Goal: Information Seeking & Learning: Learn about a topic

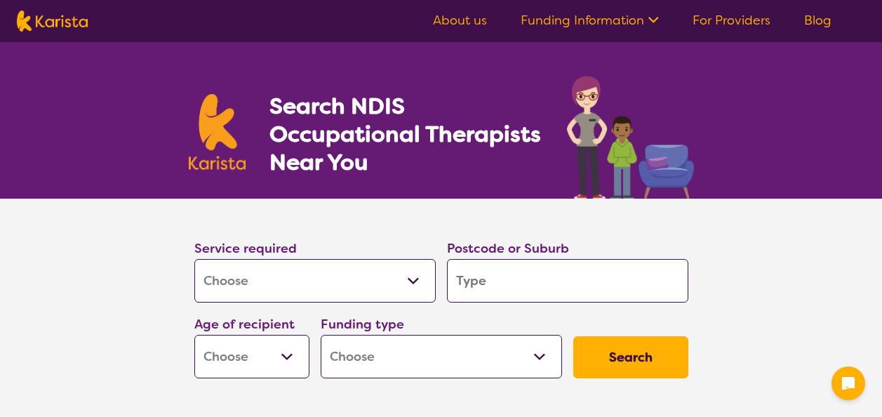
select select "[MEDICAL_DATA]"
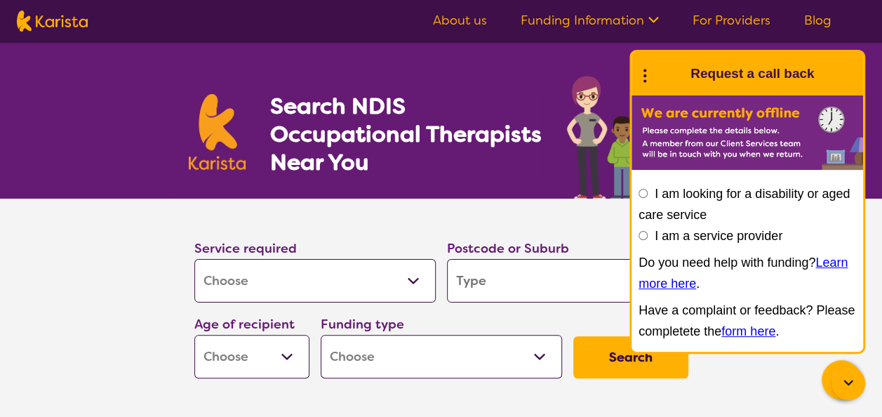
click at [518, 288] on input "search" at bounding box center [567, 280] width 241 height 43
type input "2"
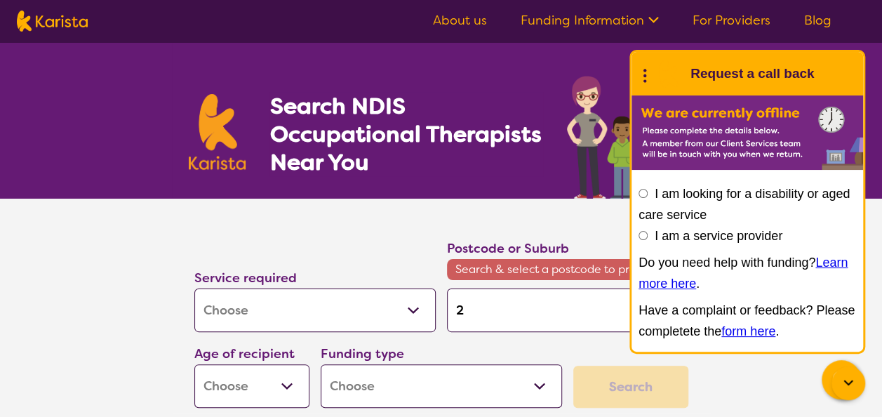
type input "27"
type input "276"
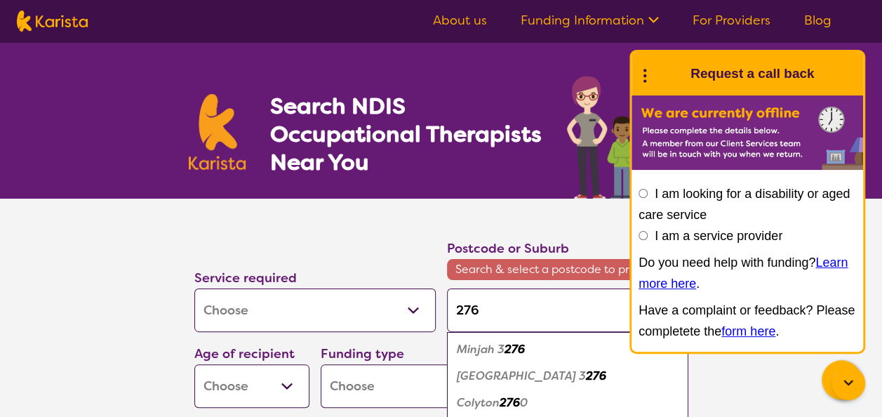
type input "2760"
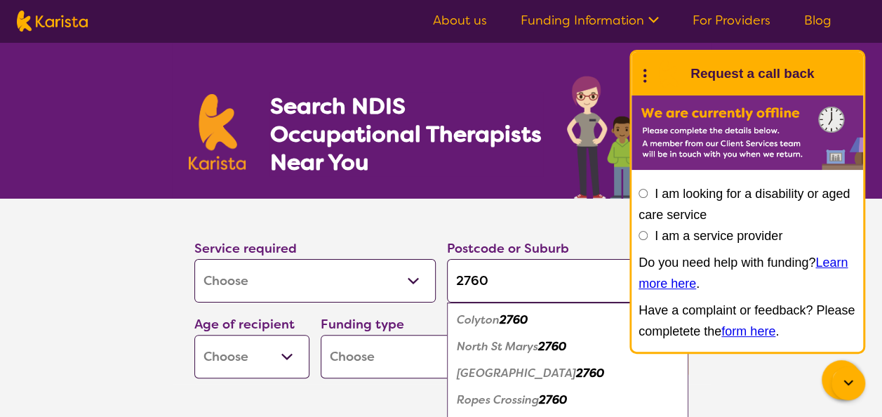
type input "2760"
click at [550, 351] on em "2760" at bounding box center [552, 346] width 28 height 15
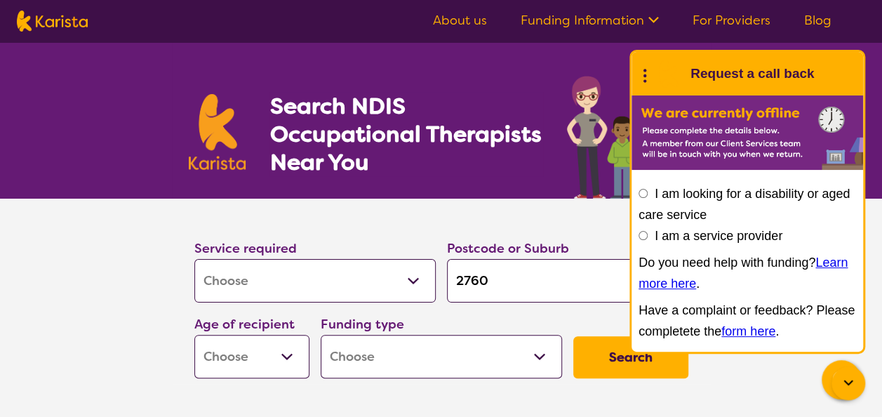
click at [298, 344] on select "Early Childhood - 0 to 9 Child - 10 to 11 Adolescent - 12 to 17 Adult - 18 to 6…" at bounding box center [251, 356] width 115 height 43
select select "AG"
click at [194, 335] on select "Early Childhood - 0 to 9 Child - 10 to 11 Adolescent - 12 to 17 Adult - 18 to 6…" at bounding box center [251, 356] width 115 height 43
select select "AG"
click at [534, 349] on select "Home Care Package (HCP) National Disability Insurance Scheme (NDIS) I don't know" at bounding box center [441, 356] width 241 height 43
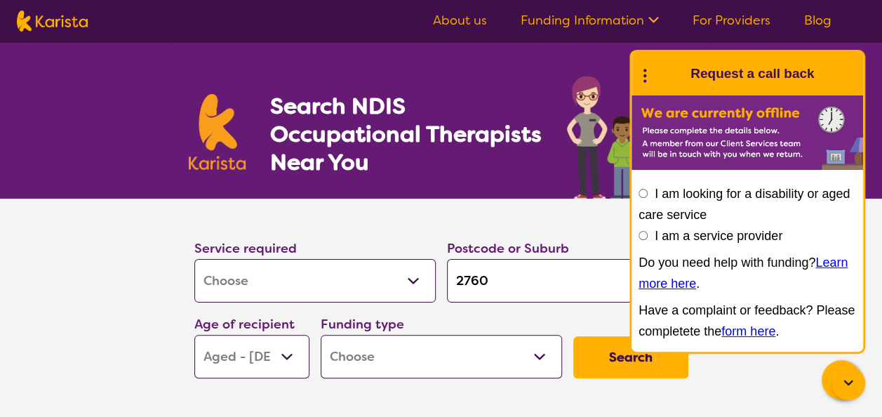
select select "i-don-t-know"
click at [321, 335] on select "Home Care Package (HCP) National Disability Insurance Scheme (NDIS) I don't know" at bounding box center [441, 356] width 241 height 43
select select "i-don-t-know"
click at [731, 382] on section "Service required Allied Health Assistant Assessment (ADHD or Autism) Behaviour …" at bounding box center [441, 311] width 882 height 224
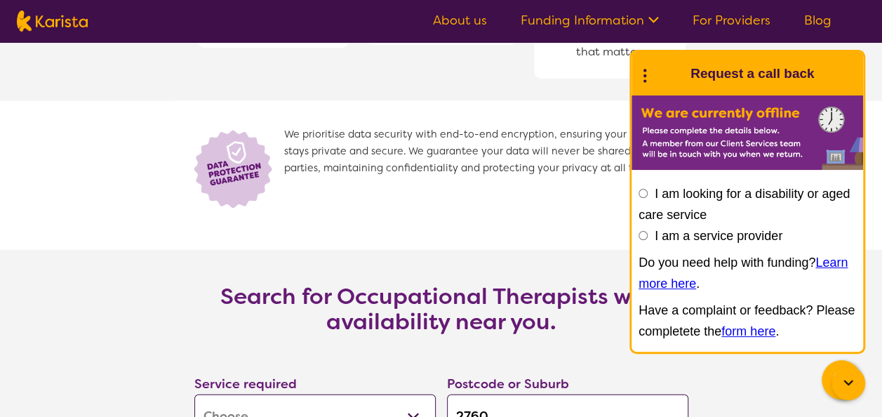
scroll to position [2187, 0]
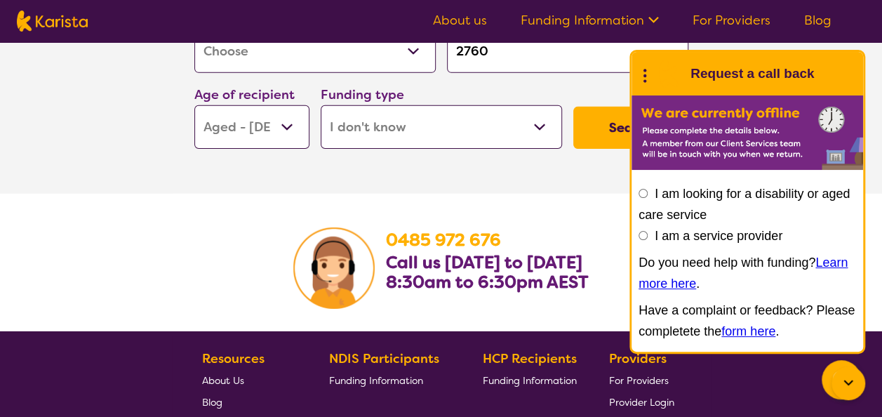
click at [626, 121] on button "Search" at bounding box center [630, 128] width 115 height 42
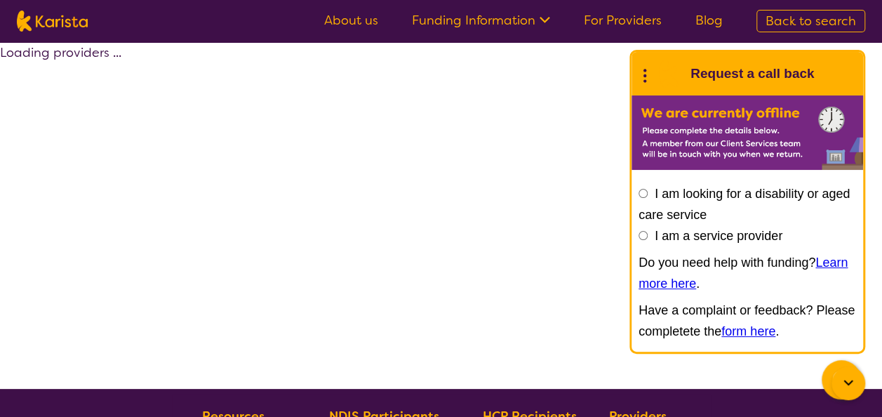
select select "[MEDICAL_DATA]"
select select "AG"
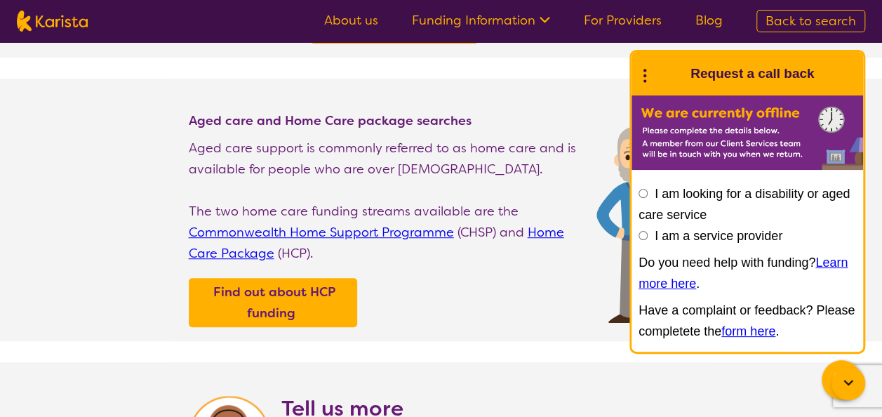
scroll to position [729, 0]
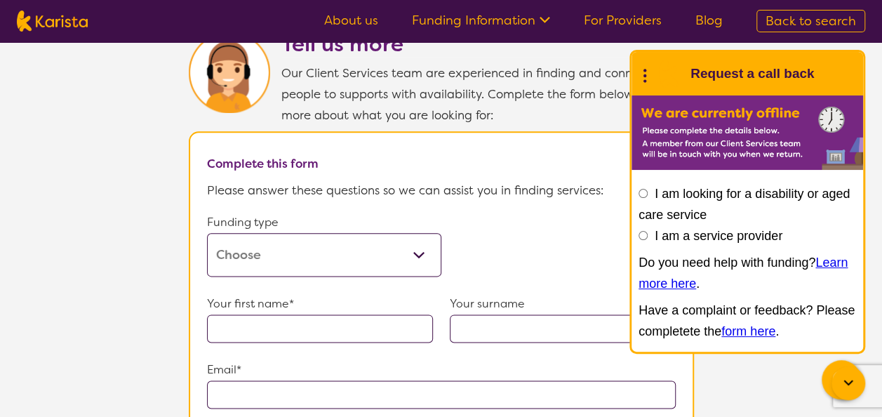
click at [417, 242] on select "Home Care Package (HCP) Home Care Package - Level 1 Home Care Package - Level 2…" at bounding box center [324, 254] width 234 height 43
select select "medicare"
click at [207, 233] on select "Home Care Package (HCP) Home Care Package - Level 1 Home Care Package - Level 2…" at bounding box center [324, 254] width 234 height 43
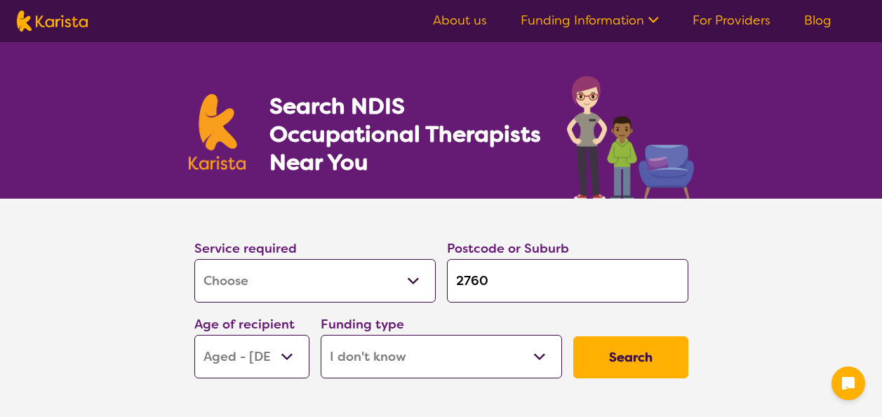
select select "[MEDICAL_DATA]"
select select "AG"
select select "i-don-t-know"
select select "[MEDICAL_DATA]"
select select "AG"
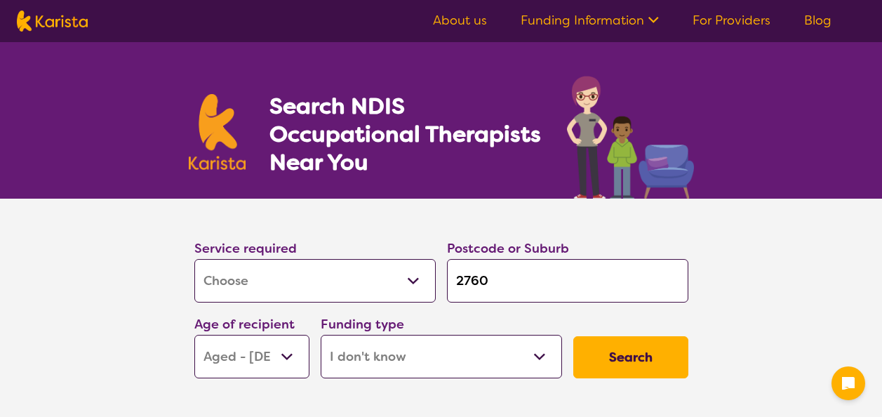
select select "i-don-t-know"
